Goal: Find specific fact: Find specific fact

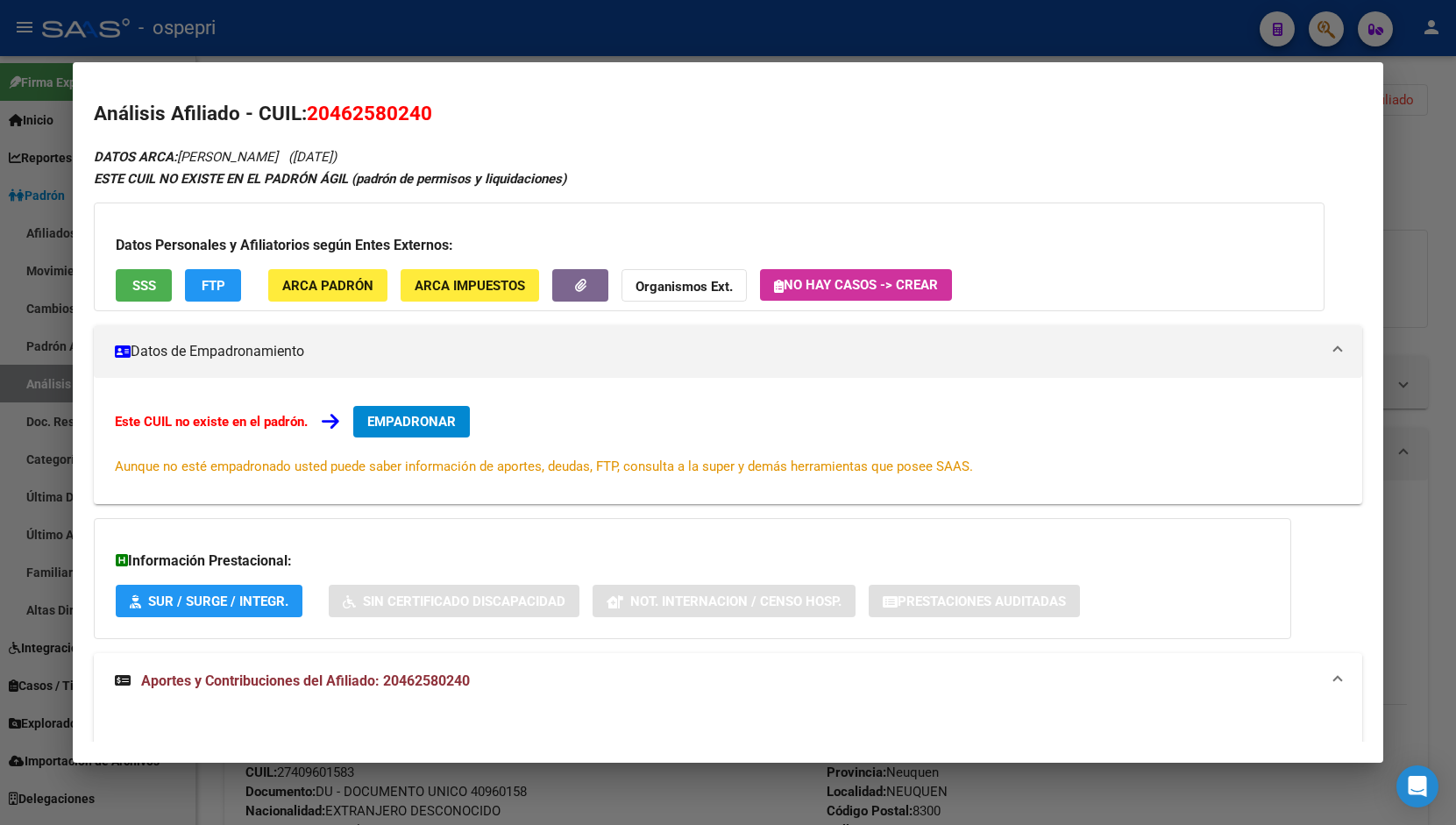
click at [1393, 210] on div at bounding box center [728, 412] width 1456 height 825
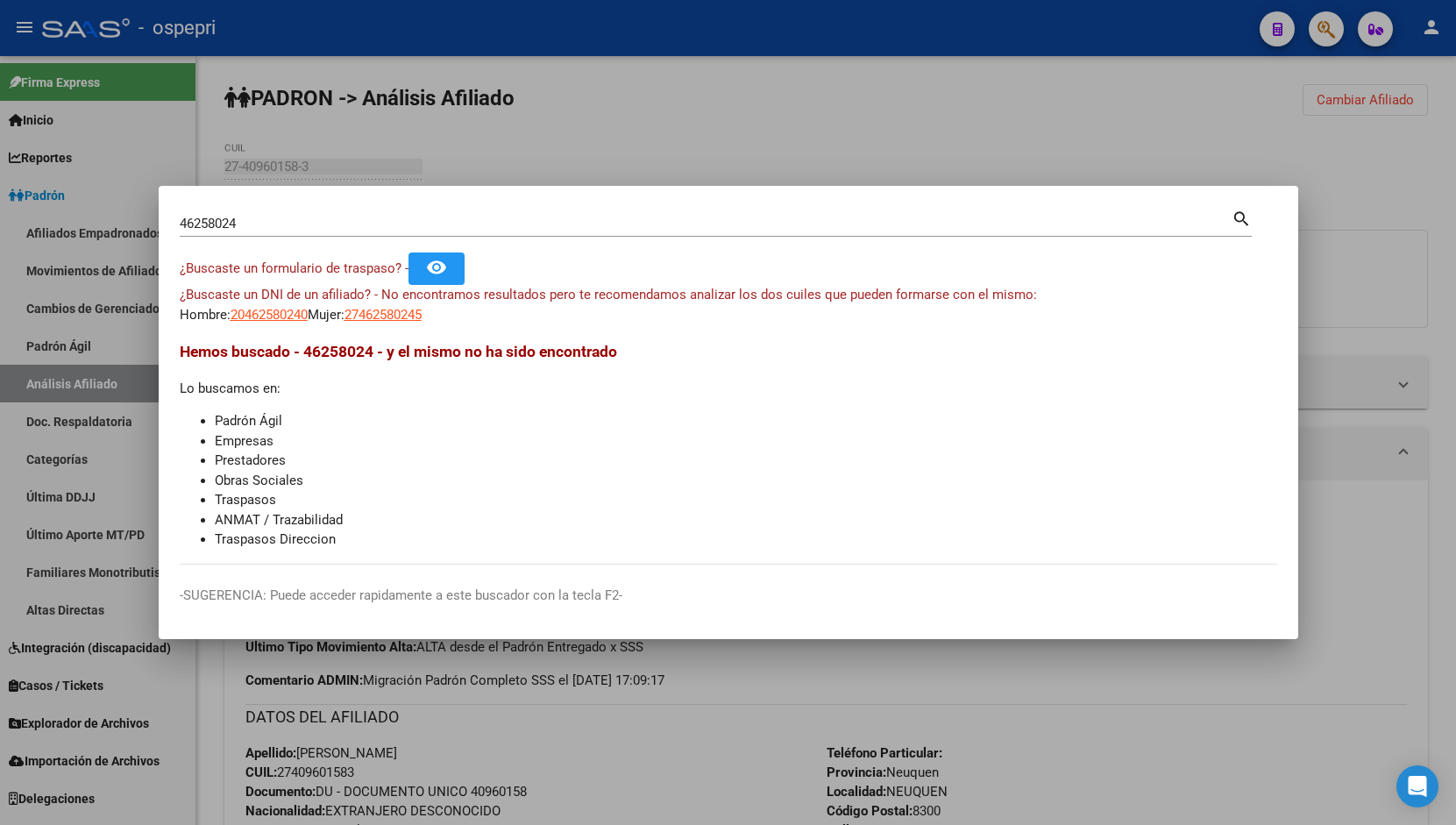
click at [273, 233] on div "46258024 Buscar (apellido, dni, [PERSON_NAME], [PERSON_NAME], cuit, obra social)" at bounding box center [705, 223] width 1052 height 27
click at [269, 227] on input "46258024" at bounding box center [705, 224] width 1052 height 16
paste input "92234183"
type input "92234183"
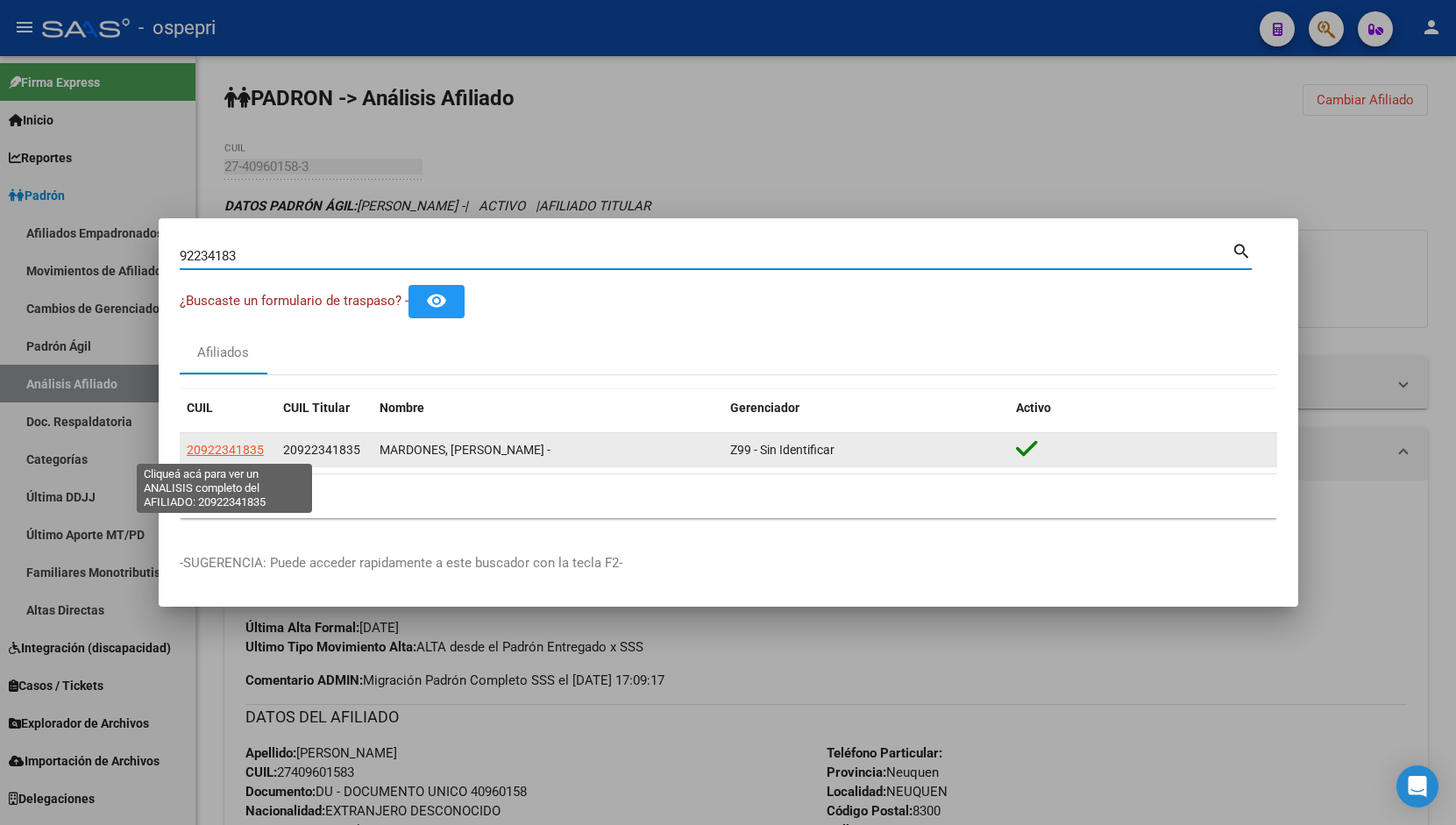
click at [212, 447] on span "20922341835" at bounding box center [226, 450] width 77 height 14
type textarea "20922341835"
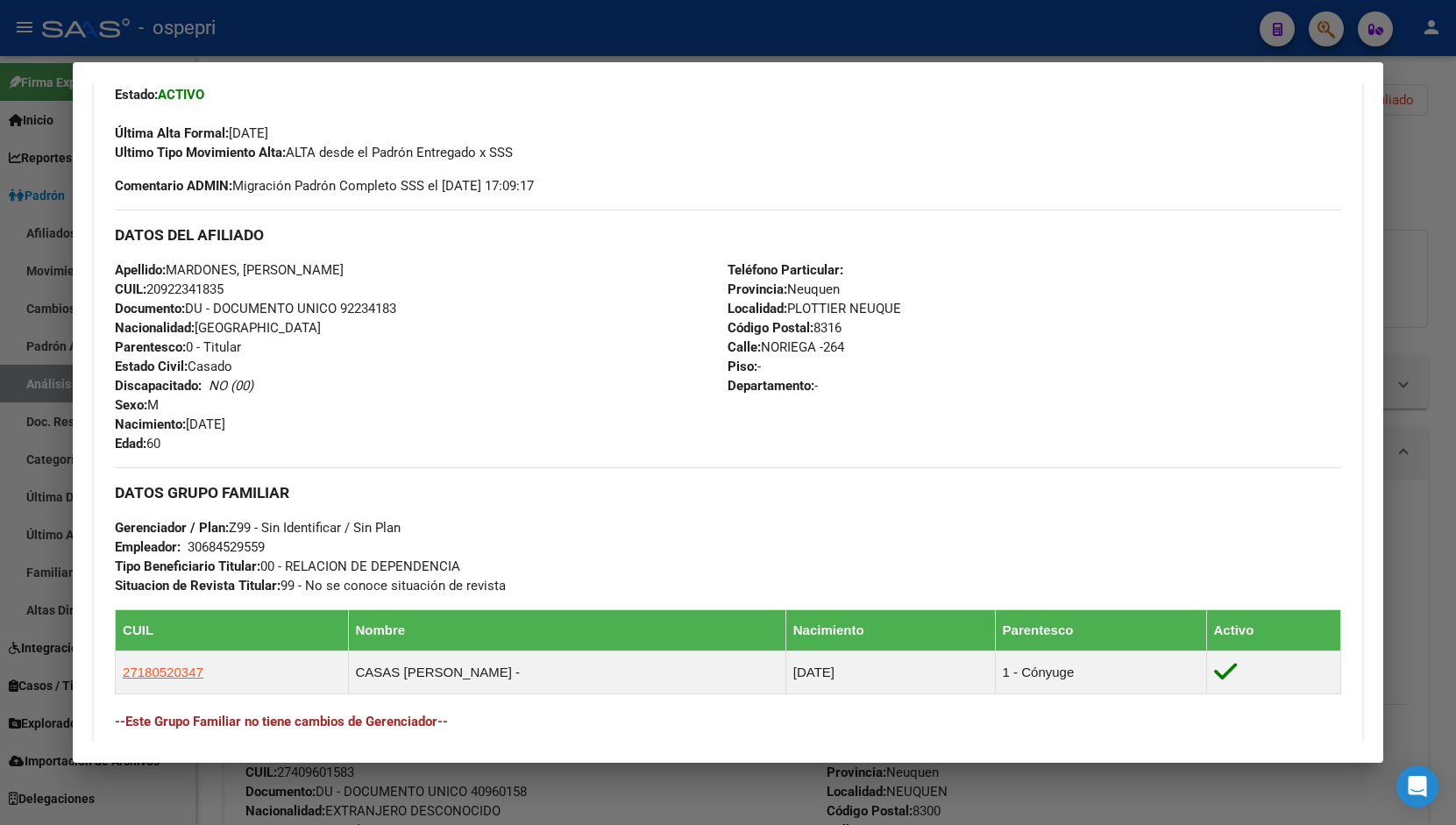
scroll to position [735, 0]
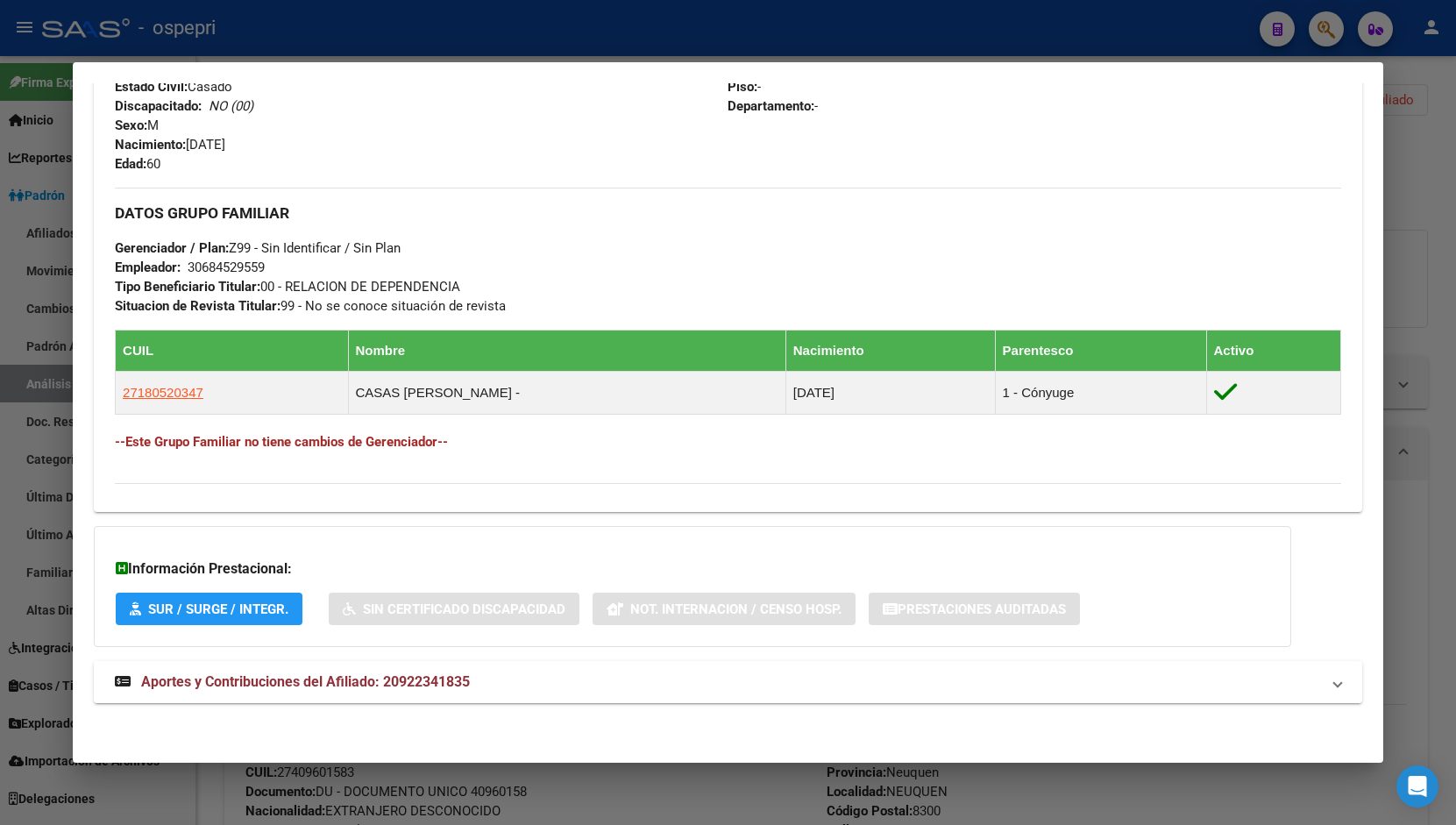
click at [570, 691] on mat-panel-title "Aportes y Contribuciones del Afiliado: 20922341835" at bounding box center [717, 681] width 1205 height 21
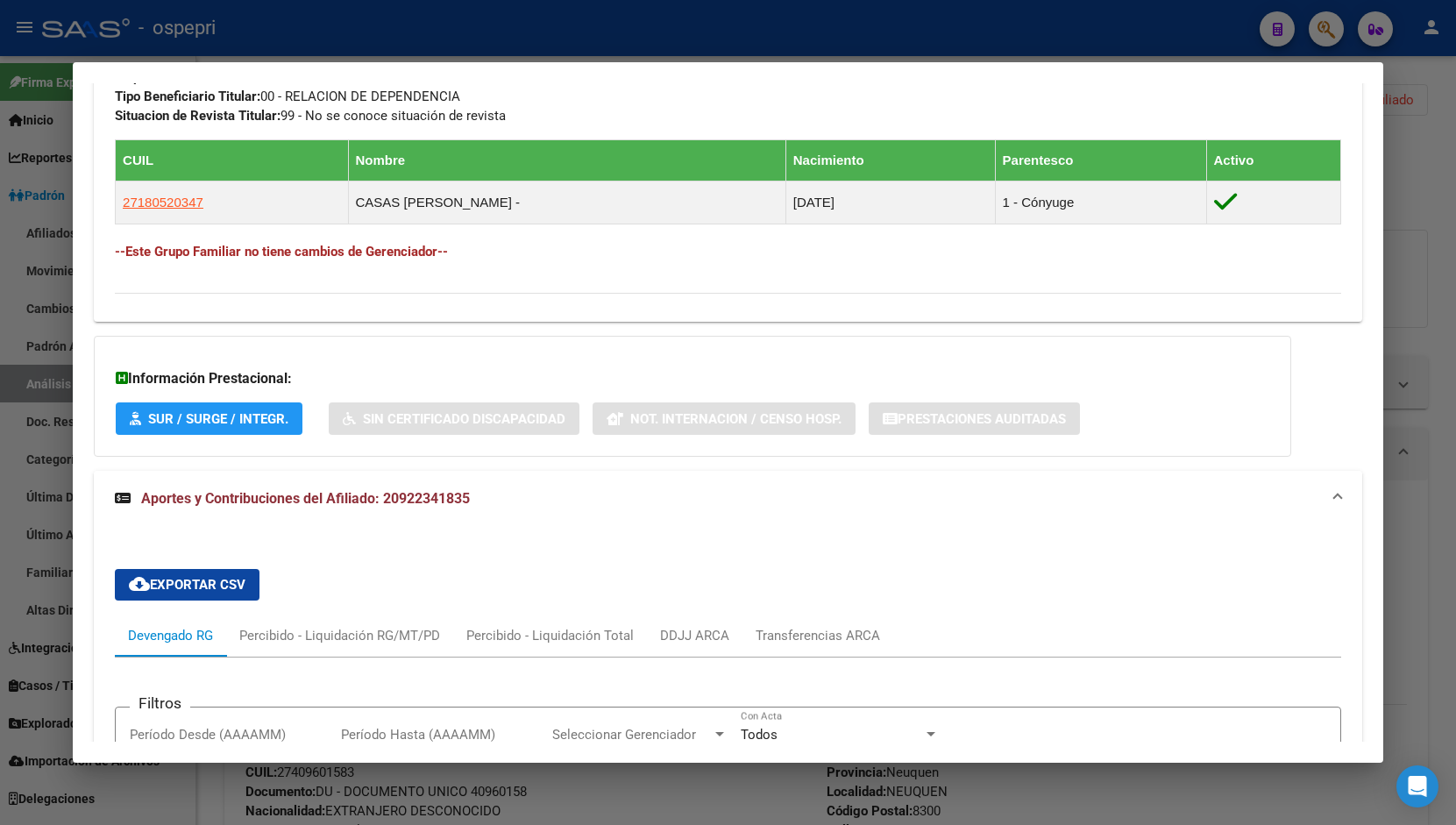
scroll to position [1176, 0]
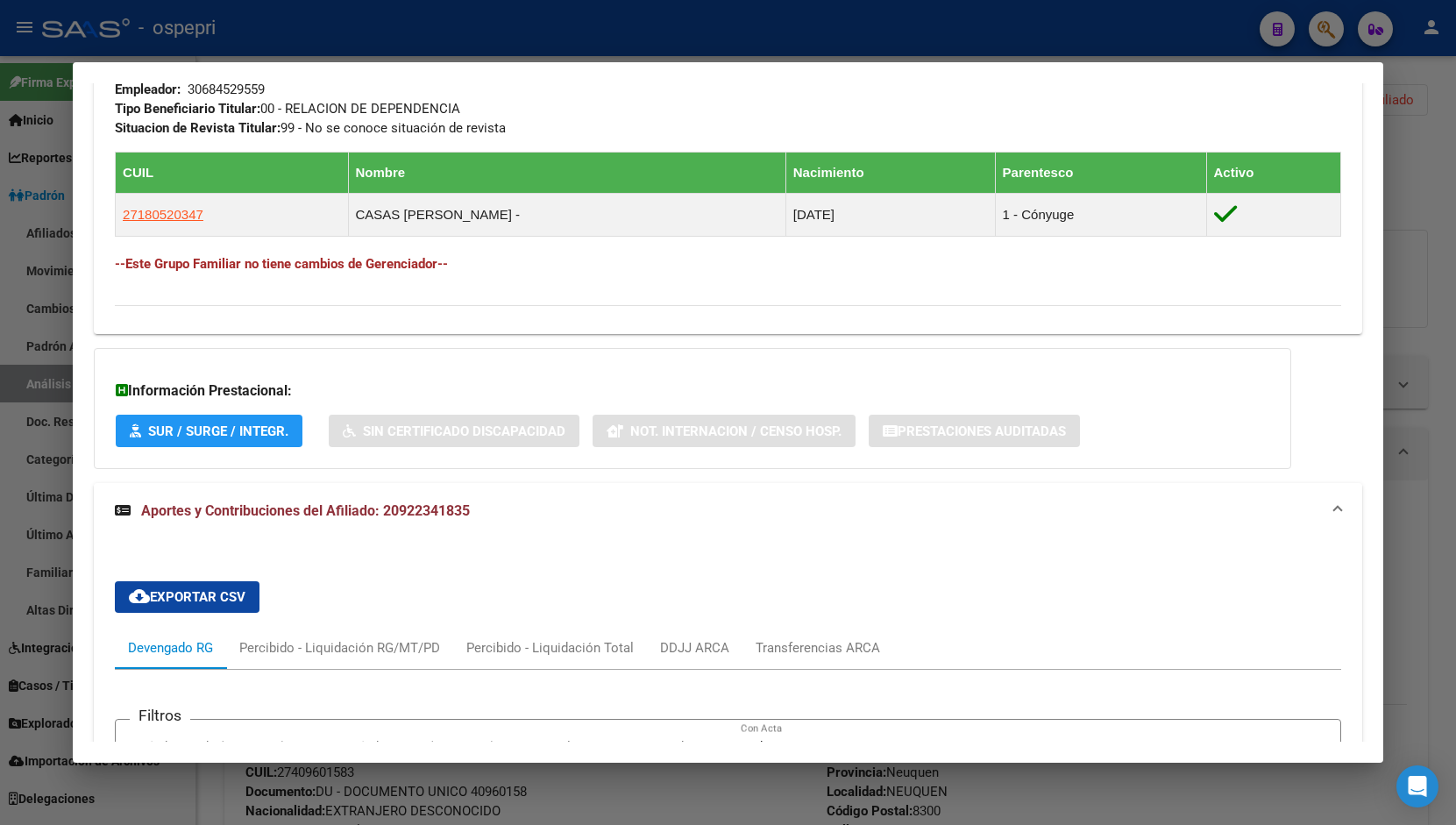
click at [422, 496] on mat-expansion-panel-header "Aportes y Contribuciones del Afiliado: 20922341835" at bounding box center [728, 511] width 1269 height 56
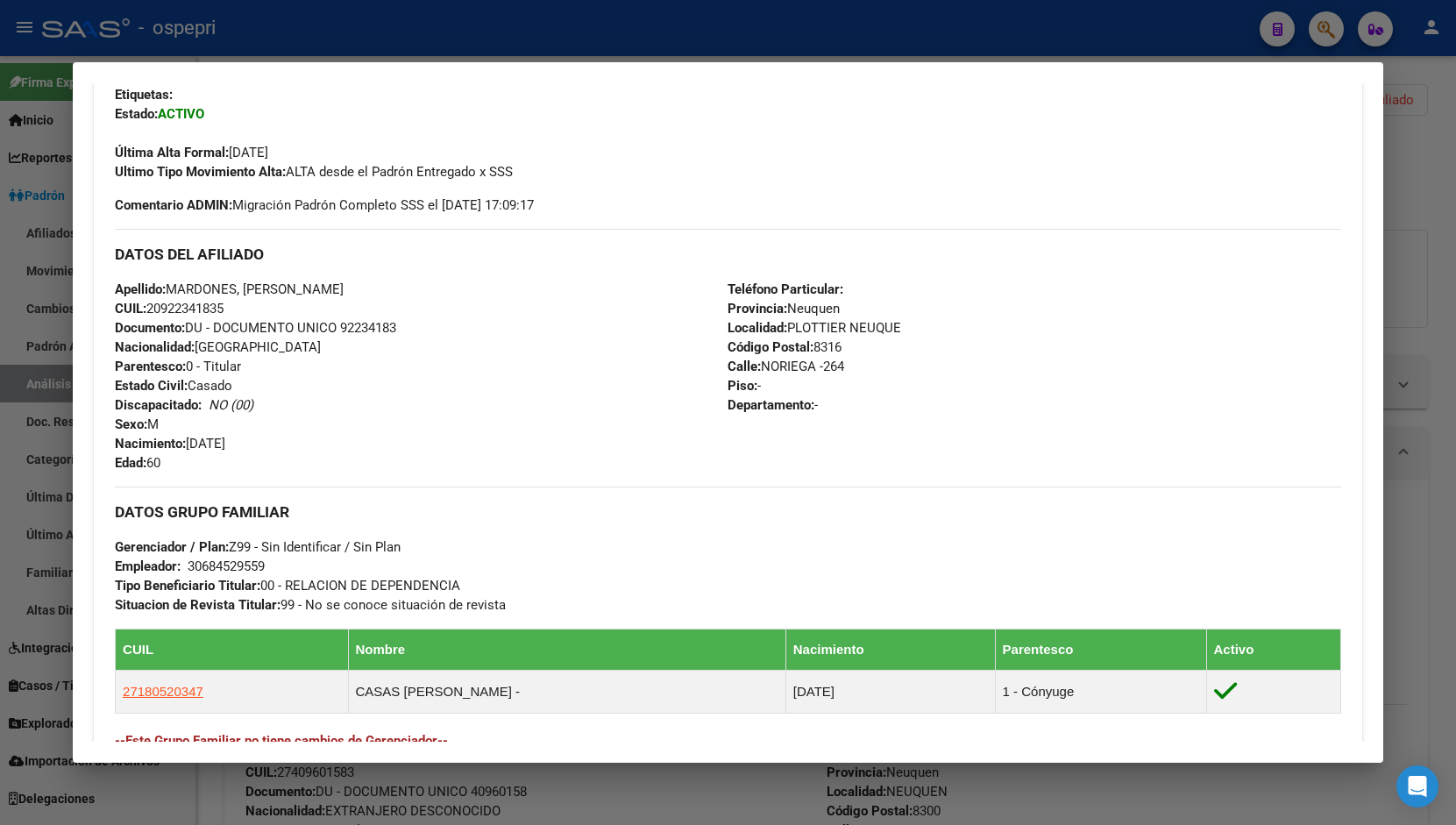
scroll to position [384, 0]
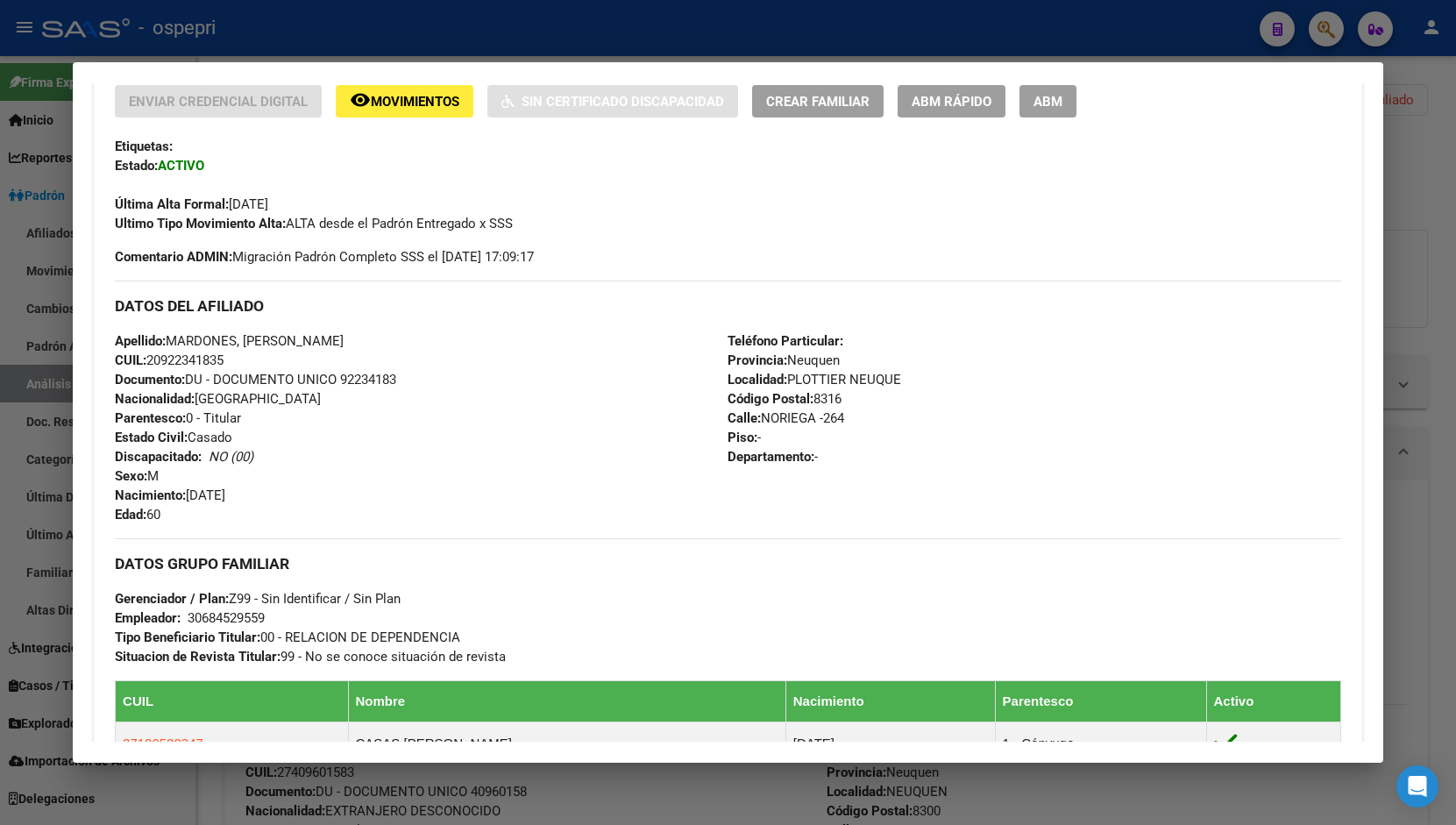
drag, startPoint x: 230, startPoint y: 357, endPoint x: 153, endPoint y: 360, distance: 77.1
click at [153, 360] on span "CUIL: 20922341835" at bounding box center [169, 361] width 109 height 16
copy span "20922341835"
